Goal: Check status: Check status

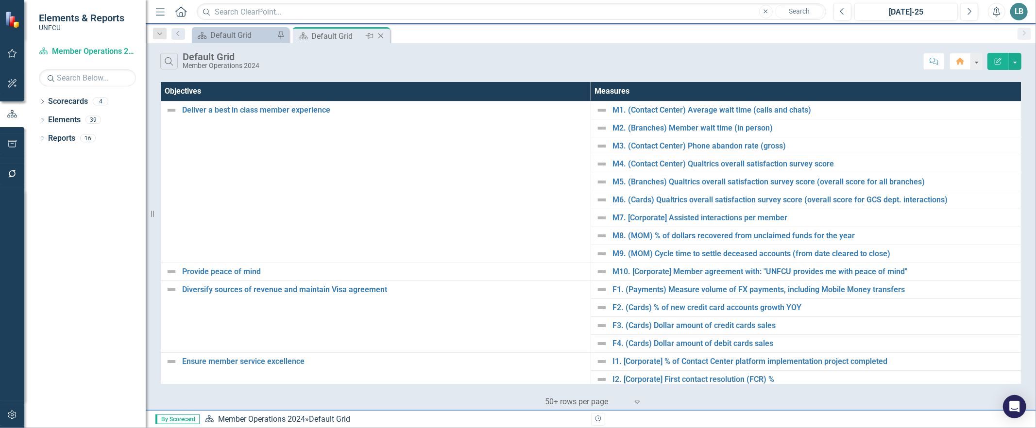
click at [382, 34] on icon at bounding box center [380, 36] width 5 height 5
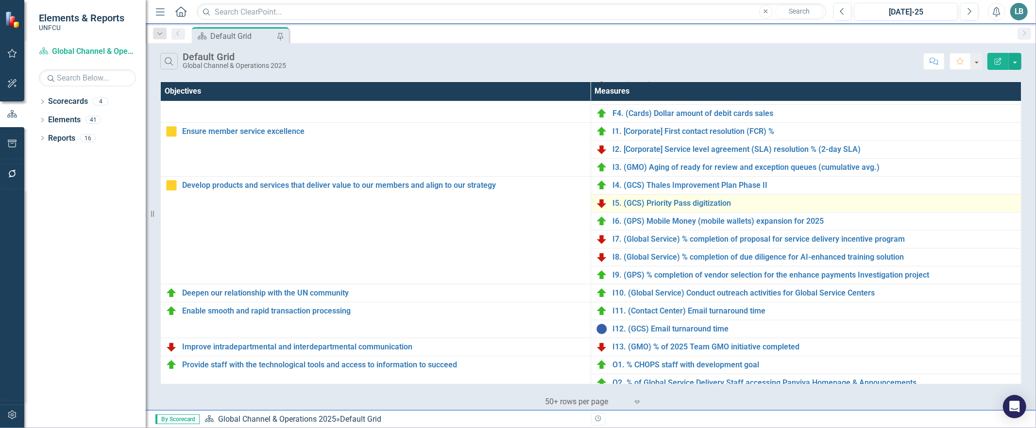
scroll to position [263, 0]
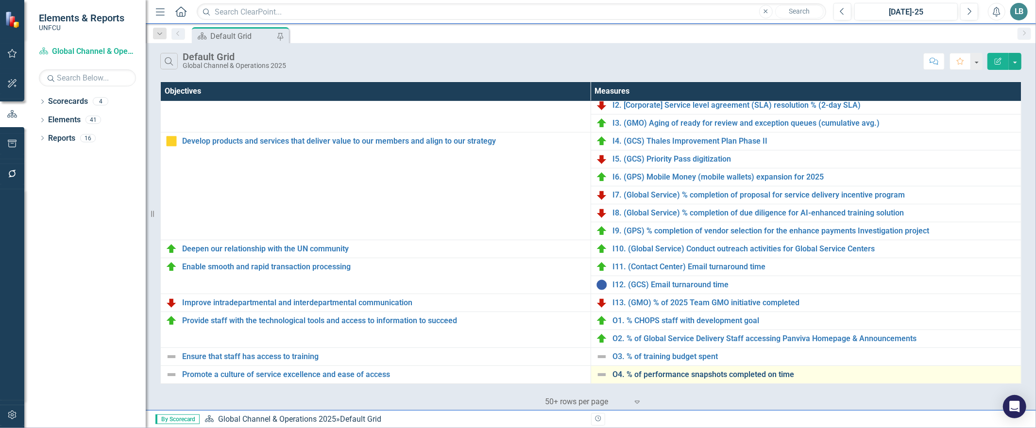
click at [715, 376] on link "O4. % of performance snapshots completed on time" at bounding box center [814, 375] width 404 height 9
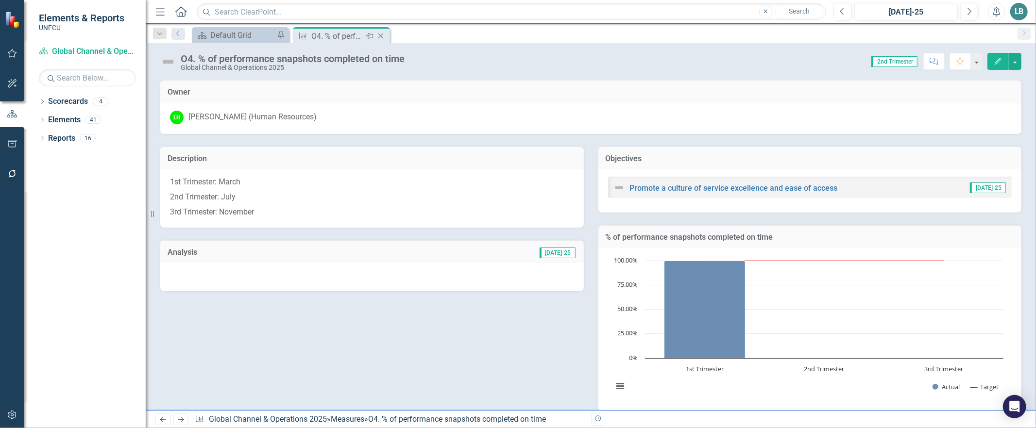
click at [380, 33] on icon "Close" at bounding box center [381, 36] width 10 height 8
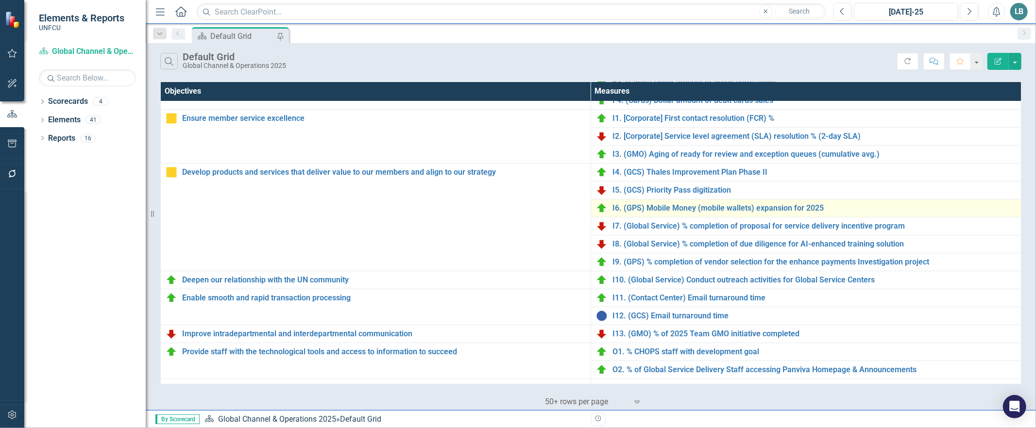
scroll to position [263, 0]
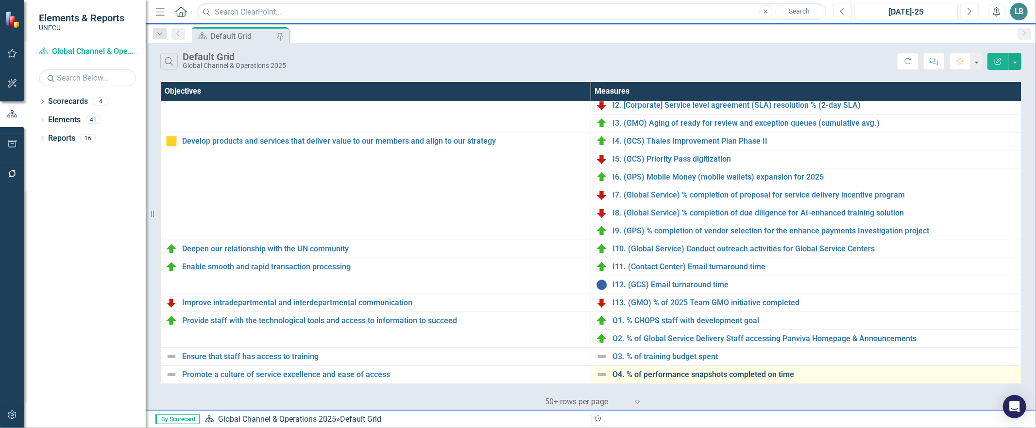
click at [667, 374] on link "O4. % of performance snapshots completed on time" at bounding box center [814, 375] width 404 height 9
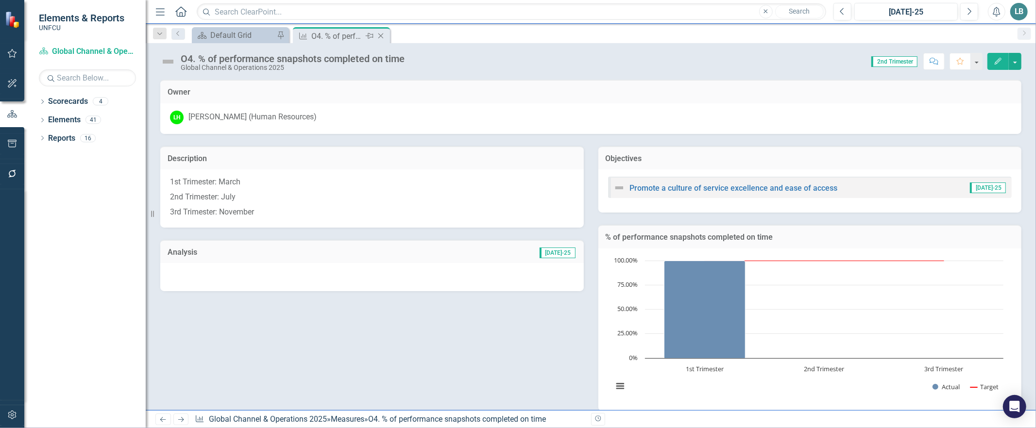
click at [380, 34] on icon "Close" at bounding box center [381, 36] width 10 height 8
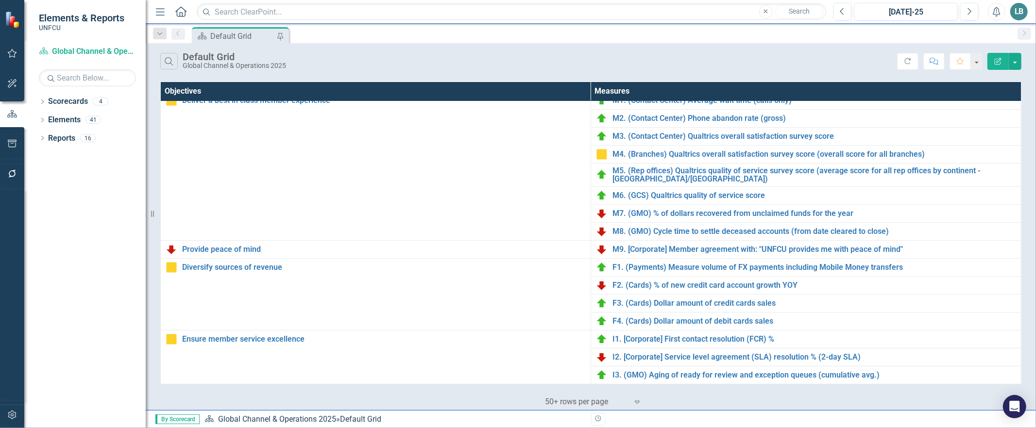
scroll to position [263, 0]
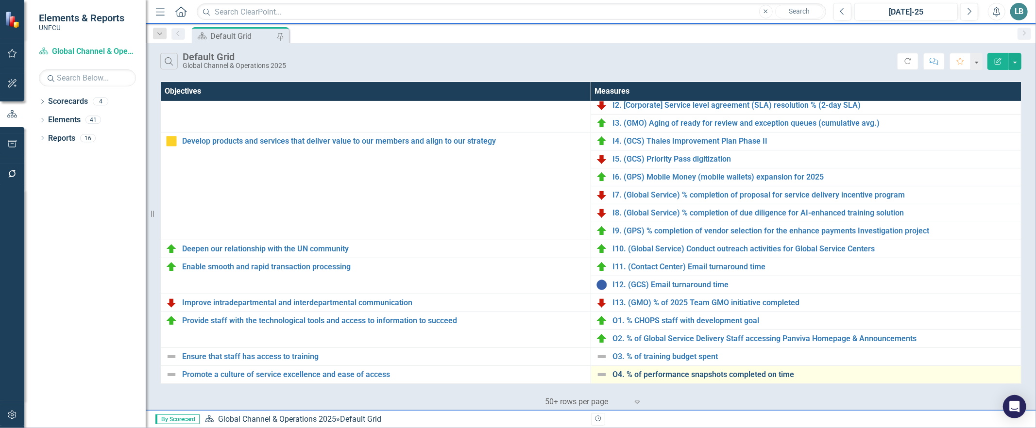
click at [701, 372] on link "O4. % of performance snapshots completed on time" at bounding box center [814, 375] width 404 height 9
